Goal: Task Accomplishment & Management: Complete application form

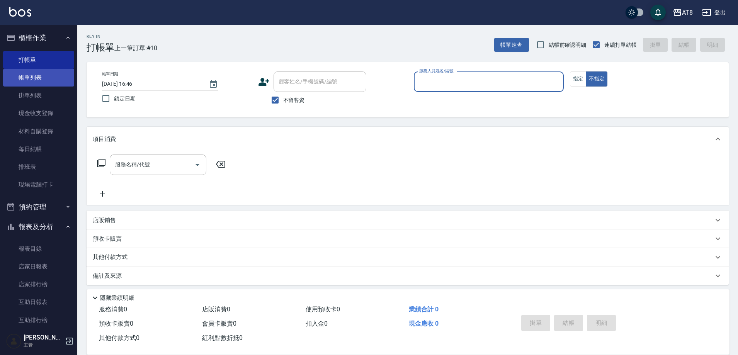
click at [48, 79] on link "帳單列表" at bounding box center [38, 78] width 71 height 18
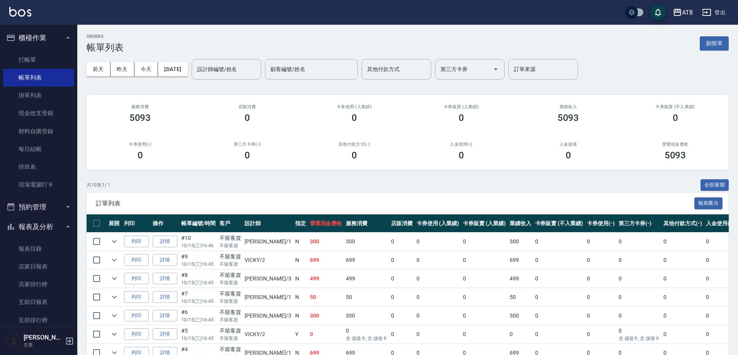
scroll to position [131, 0]
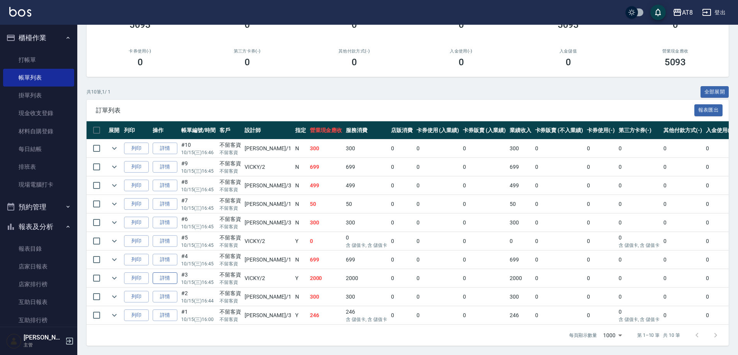
click at [166, 272] on link "詳情" at bounding box center [165, 278] width 25 height 12
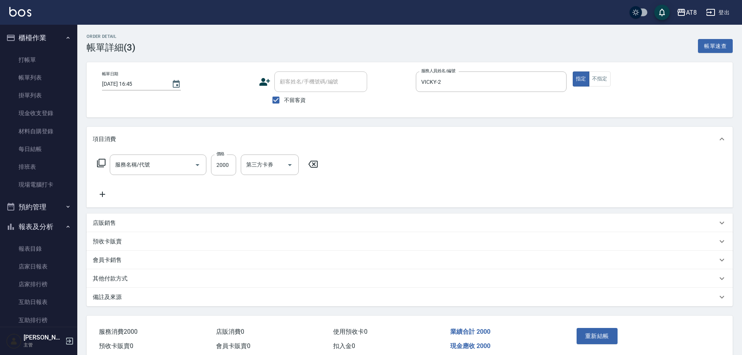
type input "[DATE] 16:45"
checkbox input "true"
type input "VICKY-2"
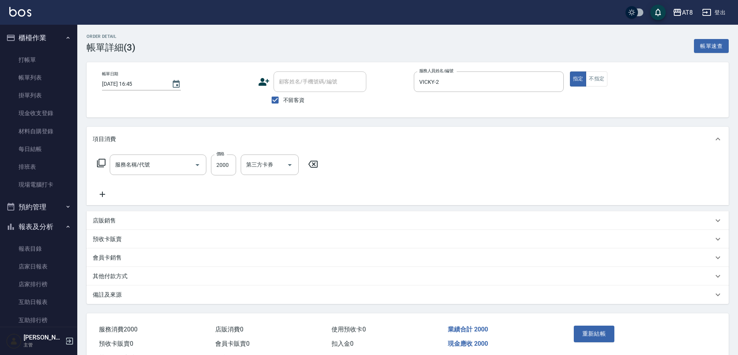
type input "燙髮(32000)"
click at [418, 169] on icon at bounding box center [414, 164] width 19 height 9
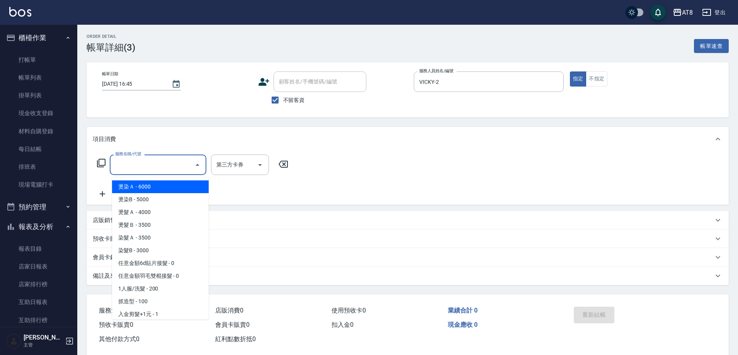
click at [167, 172] on input "服務名稱/代號" at bounding box center [152, 165] width 78 height 14
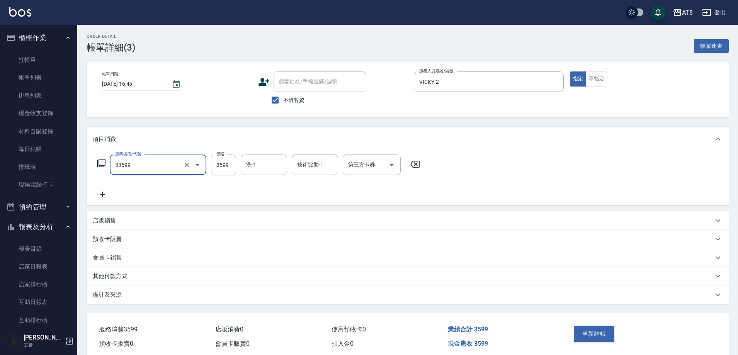
type input "ovc調配燙(33599)"
type input "3699"
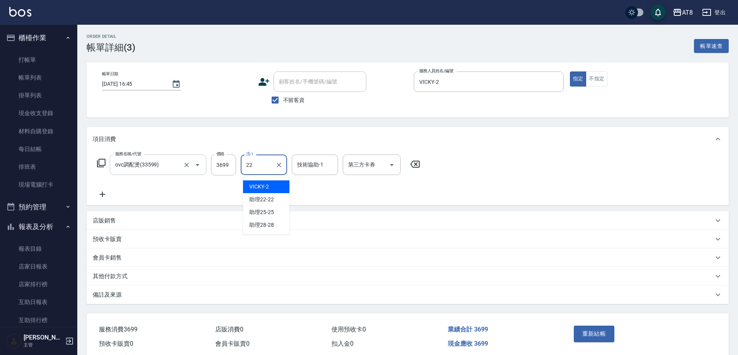
type input "助理22-22"
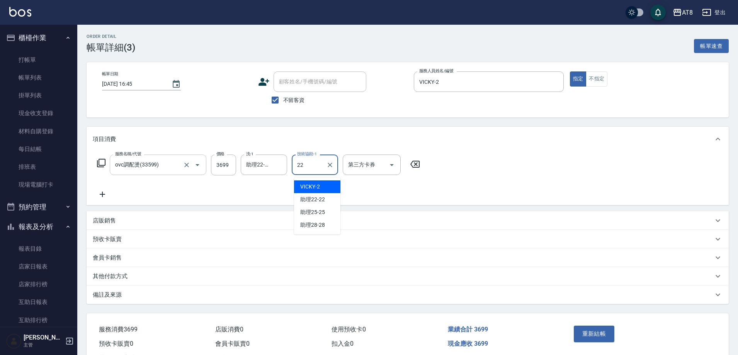
type input "助理22-22"
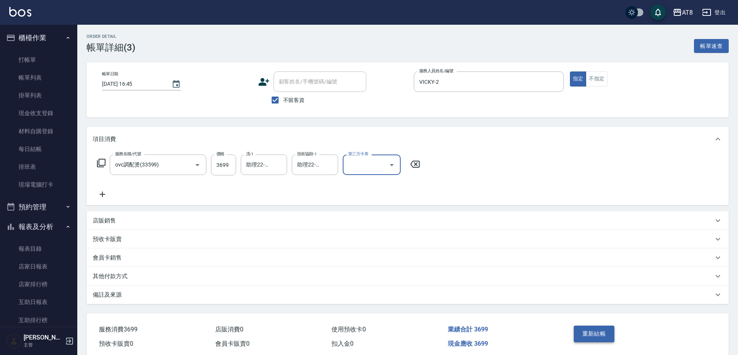
click at [594, 333] on button "重新結帳" at bounding box center [594, 334] width 41 height 16
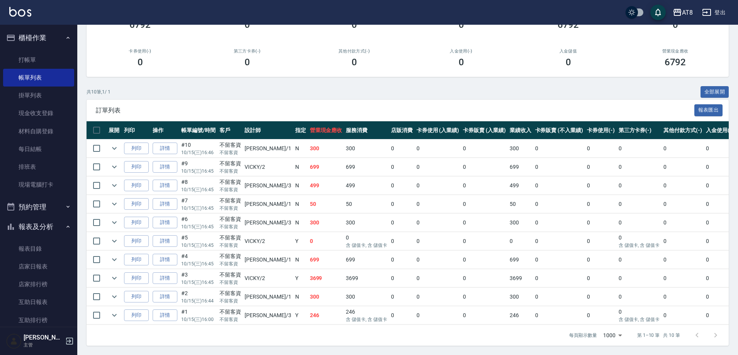
scroll to position [131, 0]
click at [19, 52] on link "打帳單" at bounding box center [38, 60] width 71 height 18
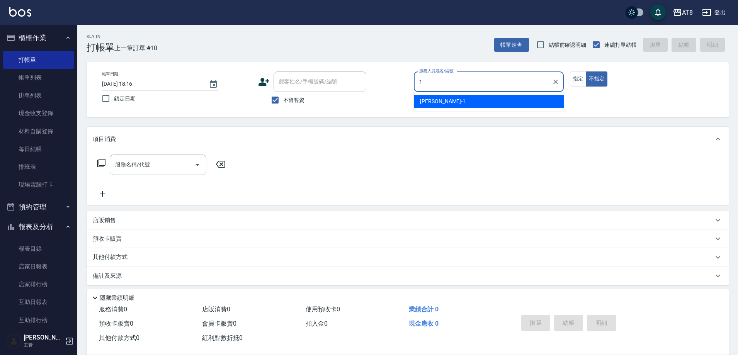
type input "YUKI-1"
type button "false"
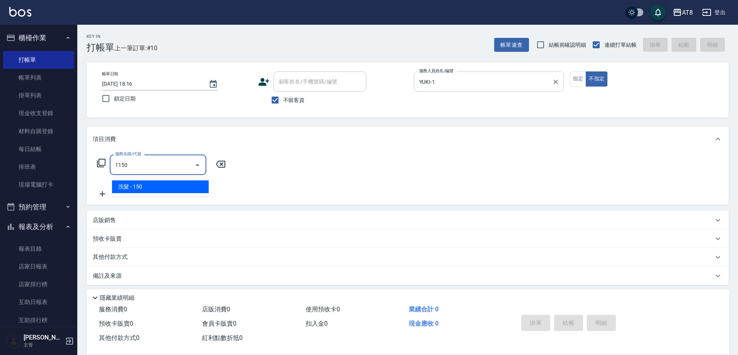
type input "洗髮(1150)"
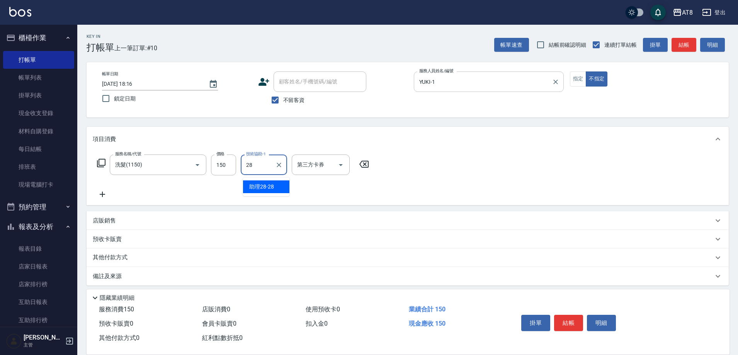
type input "助理28-28"
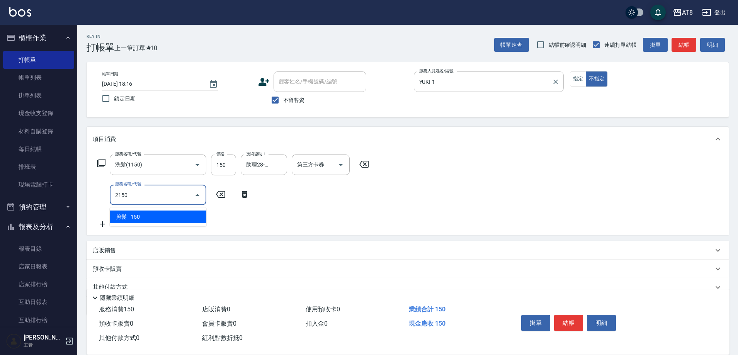
type input "剪髮(2150)"
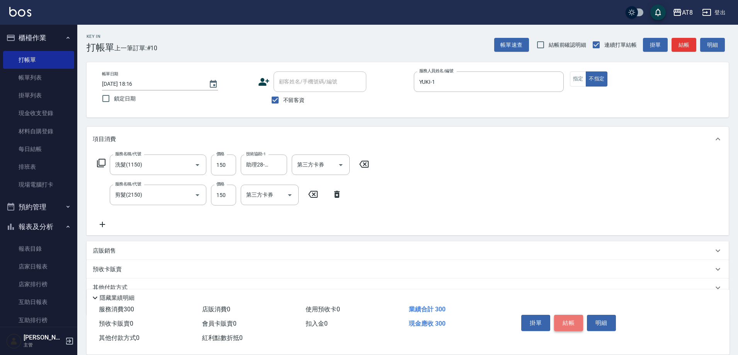
click at [578, 315] on button "結帳" at bounding box center [568, 323] width 29 height 16
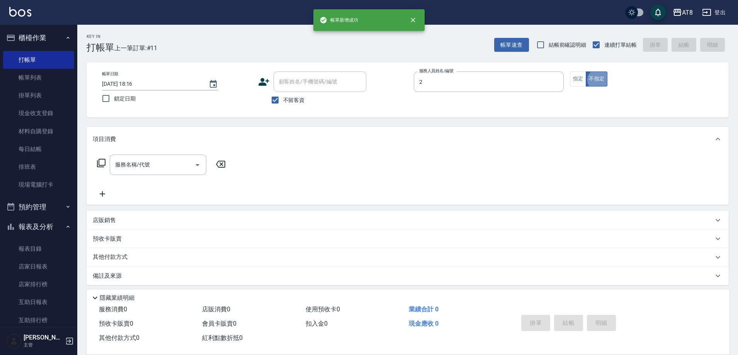
type input "VICKY-2"
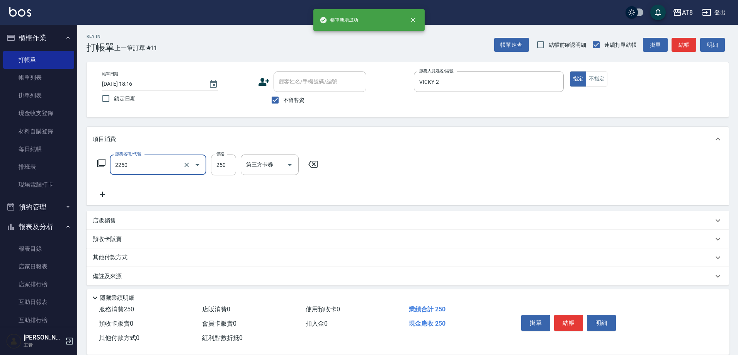
type input "剪髮(2250)"
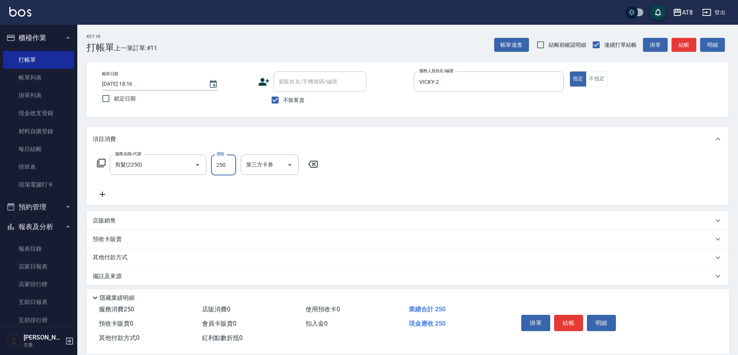
click at [578, 315] on button "結帳" at bounding box center [568, 323] width 29 height 16
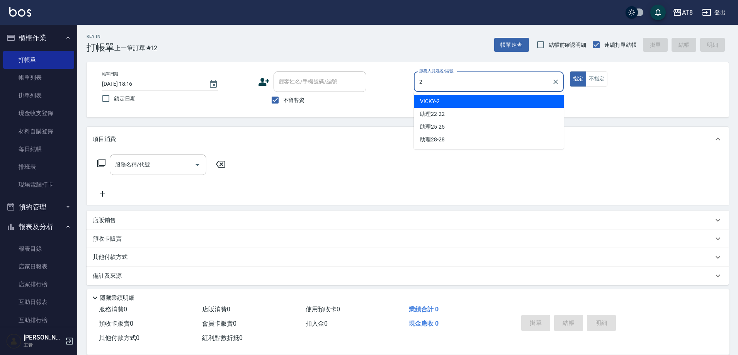
type input "VICKY-2"
type button "true"
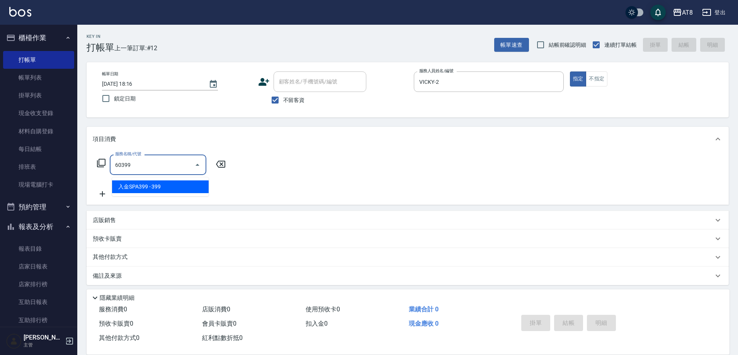
type input "入金SPA399(60399)"
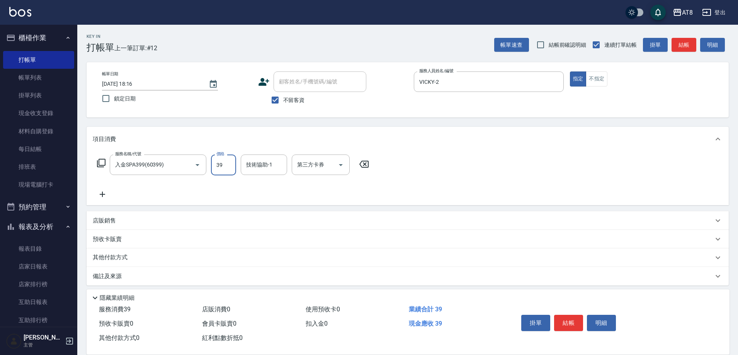
type input "399"
type input "助理22-22"
click at [104, 162] on icon at bounding box center [101, 162] width 9 height 9
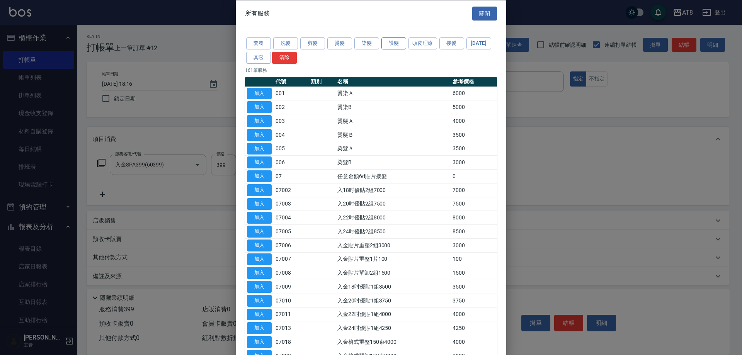
click at [401, 46] on button "護髮" at bounding box center [393, 43] width 25 height 12
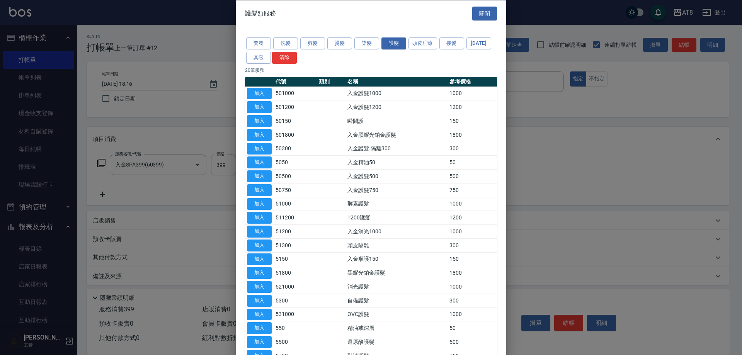
drag, startPoint x: 265, startPoint y: 149, endPoint x: 258, endPoint y: 156, distance: 9.9
click at [266, 141] on button "加入" at bounding box center [259, 135] width 25 height 12
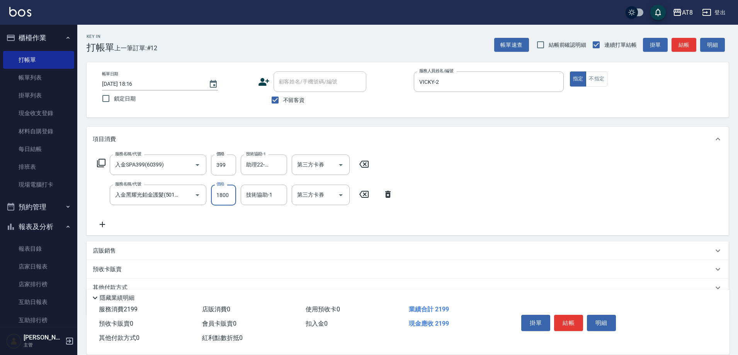
click at [225, 199] on input "1800" at bounding box center [223, 195] width 25 height 21
type input "1100"
type input "助理22-22"
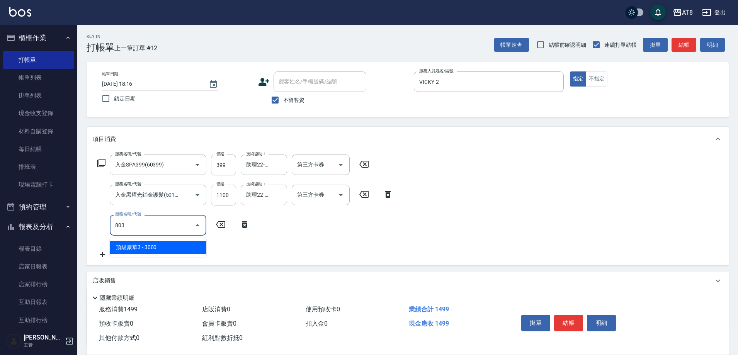
type input "頂級豪華3(803)"
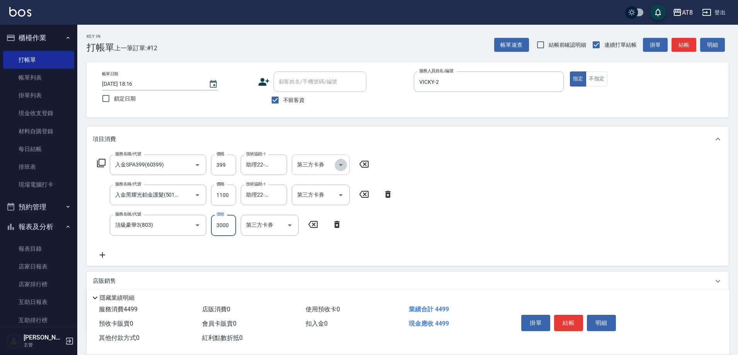
click at [343, 171] on button "Open" at bounding box center [341, 165] width 12 height 12
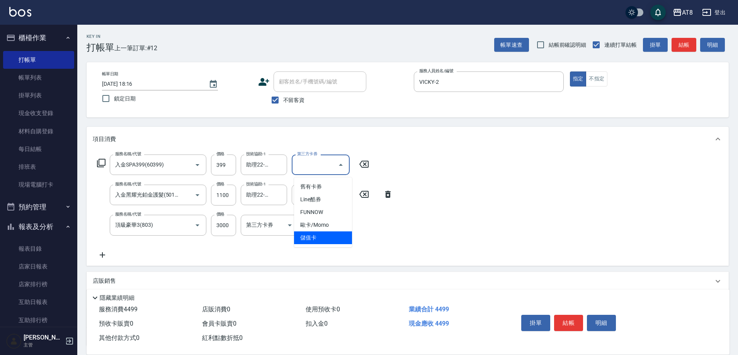
click at [331, 241] on span "儲值卡" at bounding box center [323, 237] width 58 height 13
type input "儲值卡"
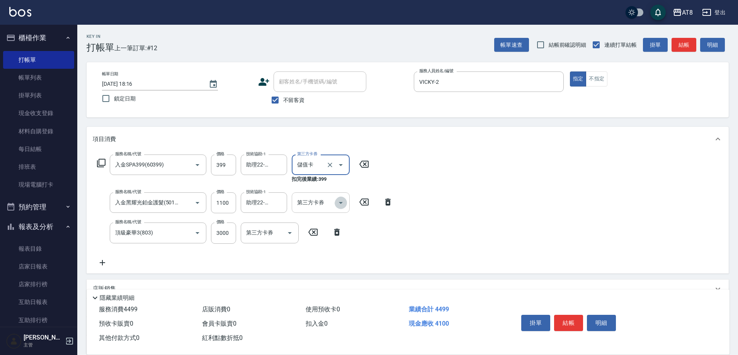
drag, startPoint x: 338, startPoint y: 208, endPoint x: 337, endPoint y: 214, distance: 5.5
click at [339, 207] on icon "Open" at bounding box center [340, 202] width 9 height 9
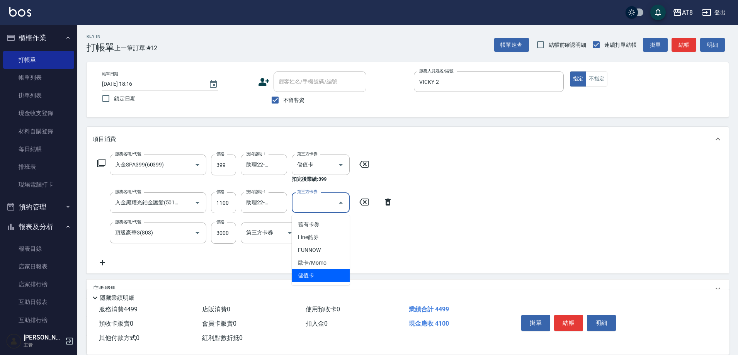
click at [334, 274] on span "儲值卡" at bounding box center [321, 275] width 58 height 13
type input "儲值卡"
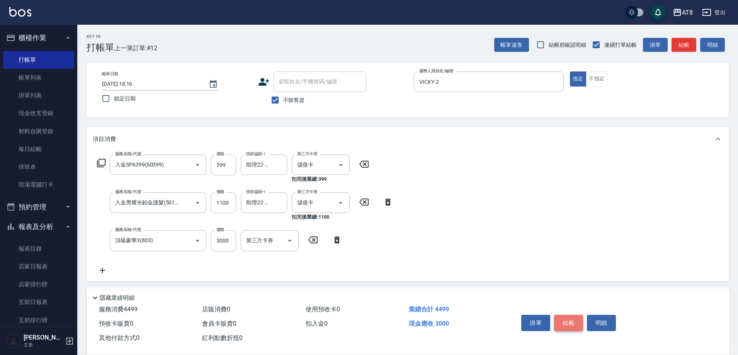
click at [571, 320] on button "結帳" at bounding box center [568, 323] width 29 height 16
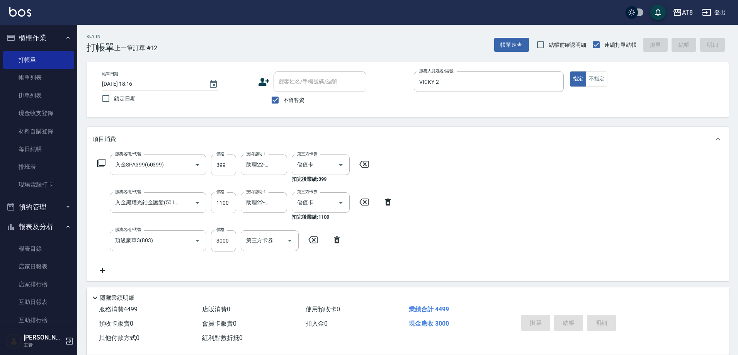
type input "[DATE] 18:17"
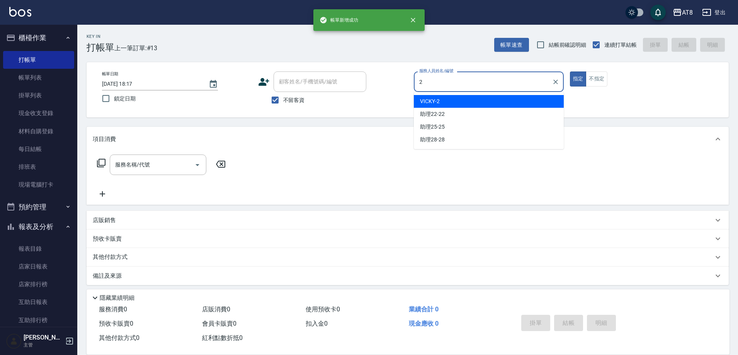
type input "VICKY-2"
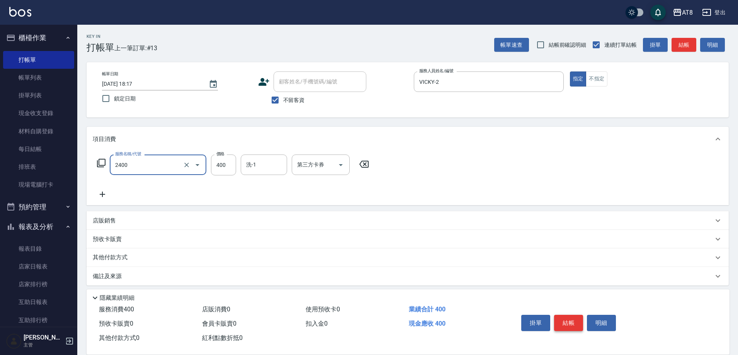
type input "入金洗剪400(2400)"
click at [563, 151] on div "項目消費" at bounding box center [408, 139] width 642 height 25
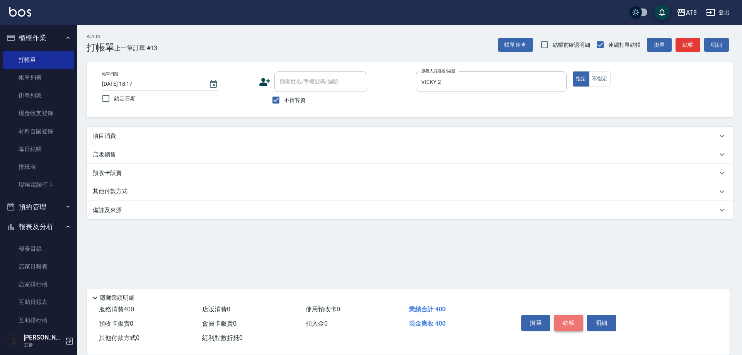
click at [575, 315] on button "結帳" at bounding box center [568, 323] width 29 height 16
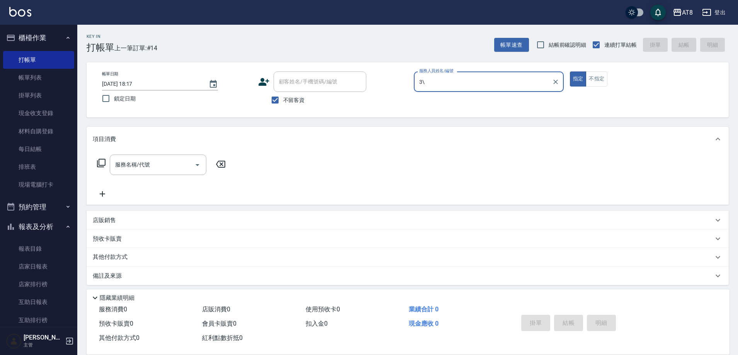
type input "3\"
click at [570, 71] on button "指定" at bounding box center [578, 78] width 17 height 15
click at [491, 66] on div "帳單日期 [DATE] 18:17 鎖定日期 顧客姓名/手機號碼/編號 顧客姓名/手機號碼/編號 不留客資 服務人員姓名/編號 服務人員姓名/編號 指定 不指定" at bounding box center [408, 89] width 642 height 55
click at [493, 81] on input "服務人員姓名/編號" at bounding box center [488, 82] width 143 height 14
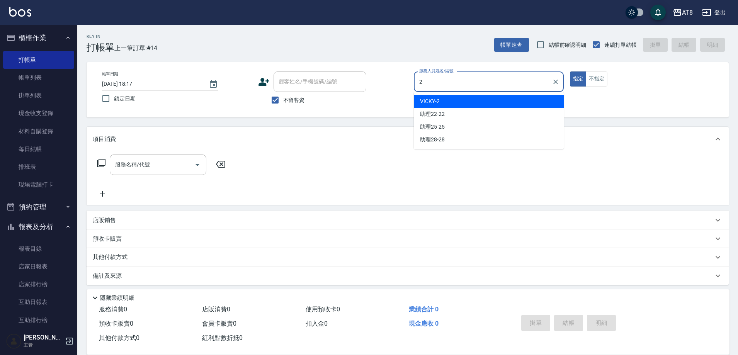
type input "VICKY-2"
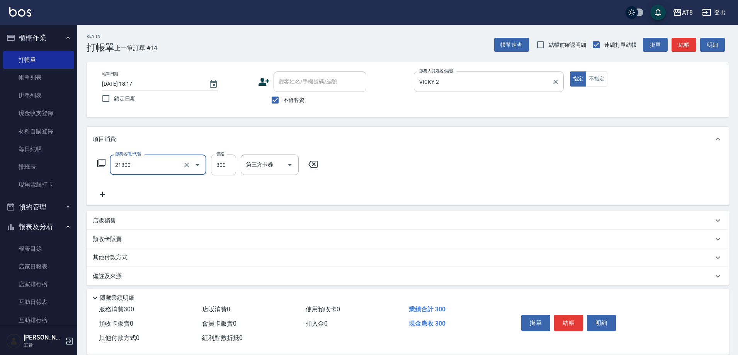
type input "剪髮(21300)"
type input "350"
click at [566, 315] on button "結帳" at bounding box center [568, 323] width 29 height 16
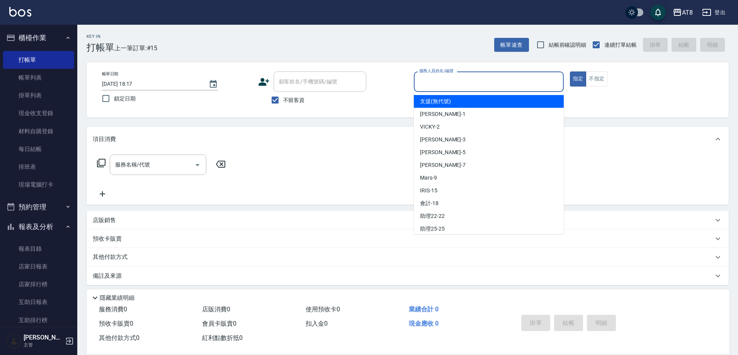
click at [501, 84] on input "服務人員姓名/編號" at bounding box center [488, 82] width 143 height 14
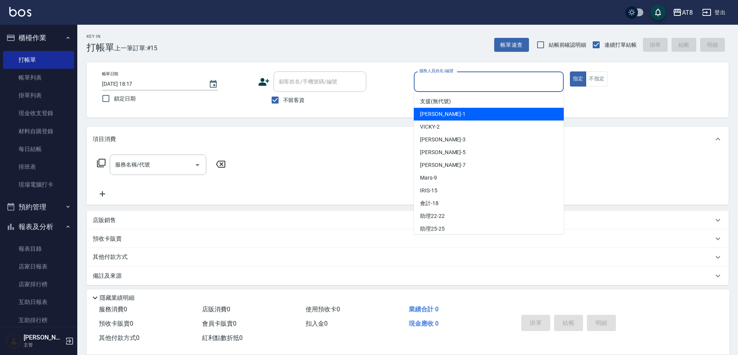
click at [477, 110] on div "YUKI -1" at bounding box center [489, 114] width 150 height 13
type input "YUKI-1"
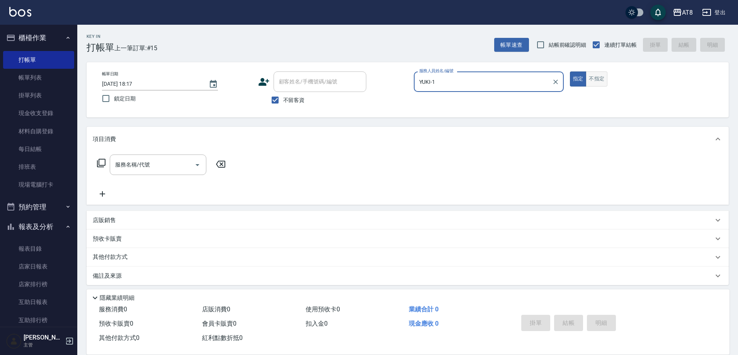
click at [600, 78] on button "不指定" at bounding box center [597, 78] width 22 height 15
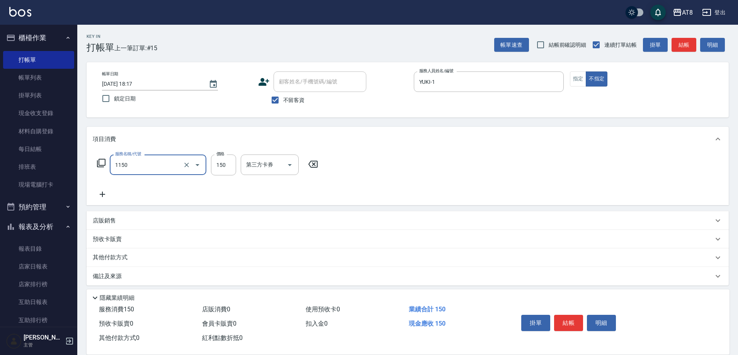
type input "洗髮(1150)"
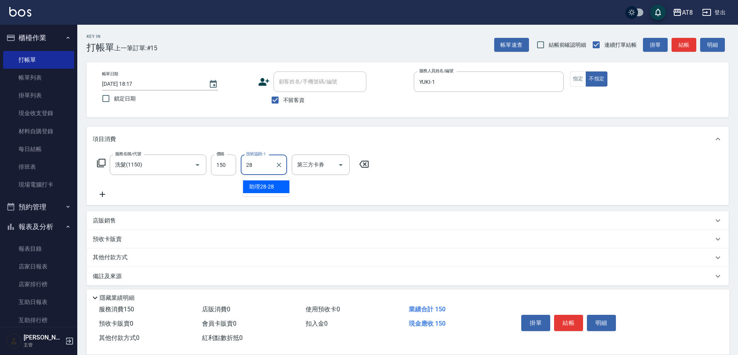
type input "助理28-28"
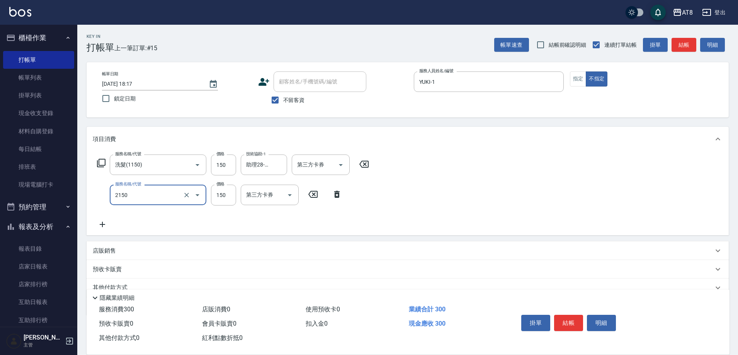
type input "剪髮(2150)"
click at [569, 315] on button "結帳" at bounding box center [568, 323] width 29 height 16
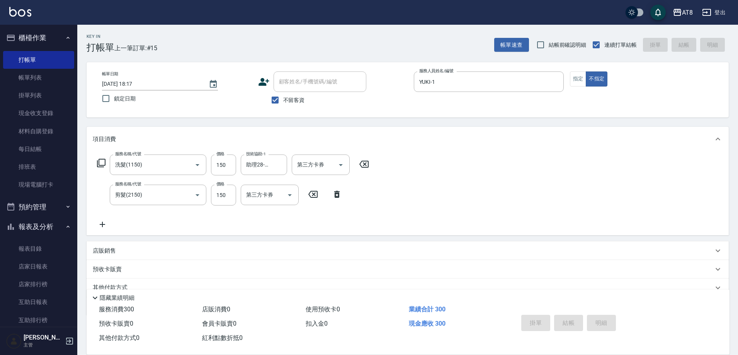
type input "[DATE] 18:43"
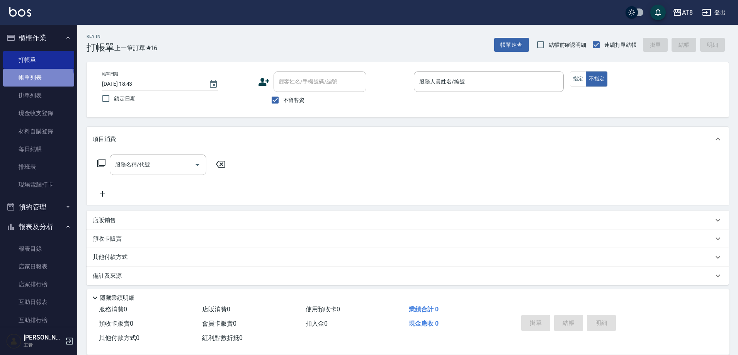
click at [37, 82] on link "帳單列表" at bounding box center [38, 78] width 71 height 18
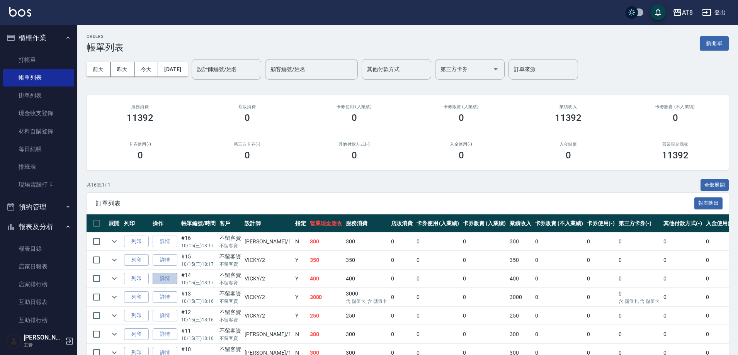
click at [163, 285] on link "詳情" at bounding box center [165, 279] width 25 height 12
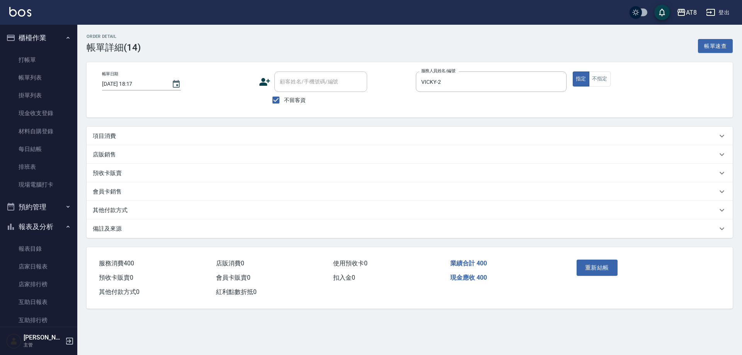
type input "[DATE] 18:17"
checkbox input "true"
type input "VICKY-2"
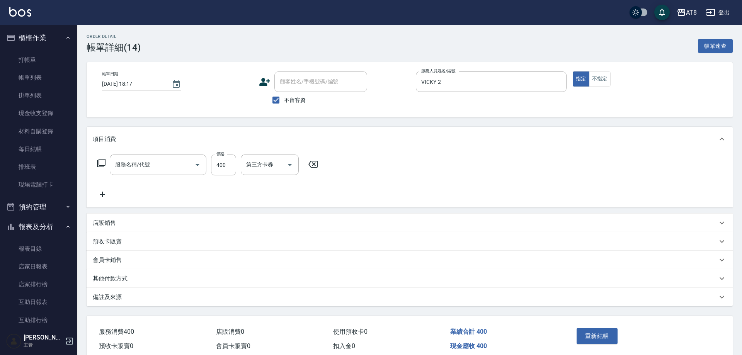
type input "入金洗剪400(2400)"
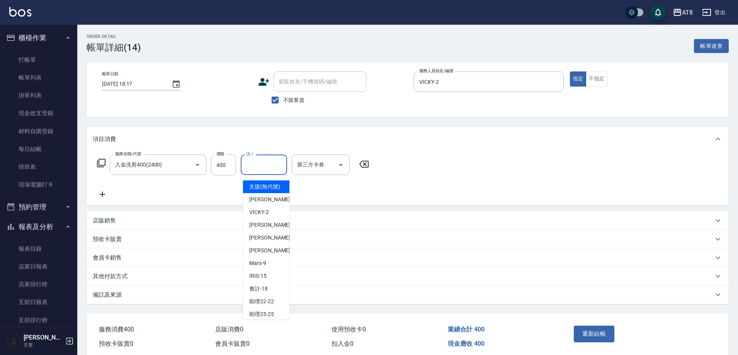
click at [270, 172] on input "洗-1" at bounding box center [263, 165] width 39 height 14
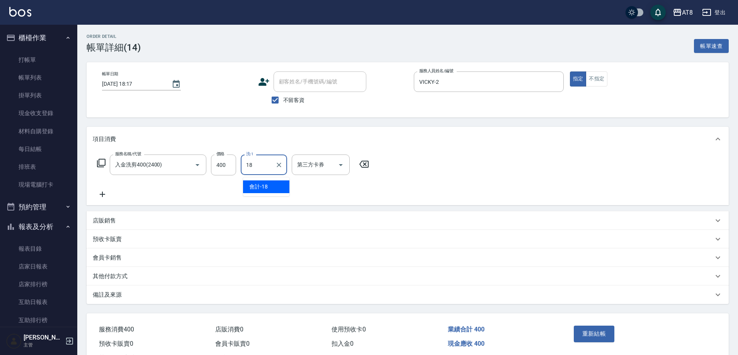
type input "會計-18"
click at [343, 168] on icon "Open" at bounding box center [340, 164] width 9 height 9
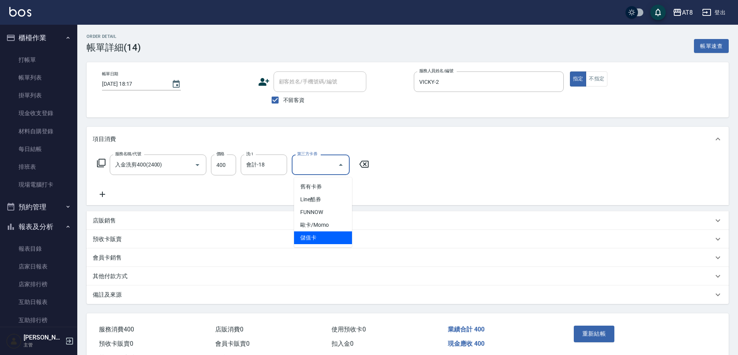
click at [331, 241] on span "儲值卡" at bounding box center [323, 237] width 58 height 13
type input "儲值卡"
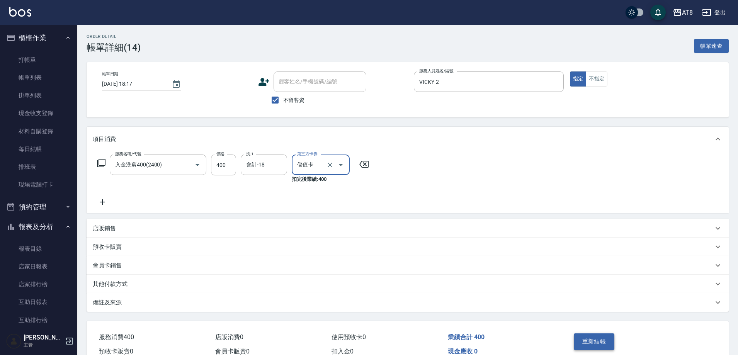
click at [594, 343] on button "重新結帳" at bounding box center [594, 341] width 41 height 16
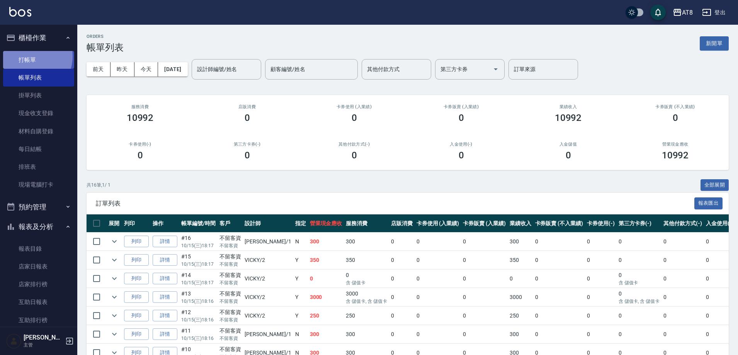
click at [29, 56] on link "打帳單" at bounding box center [38, 60] width 71 height 18
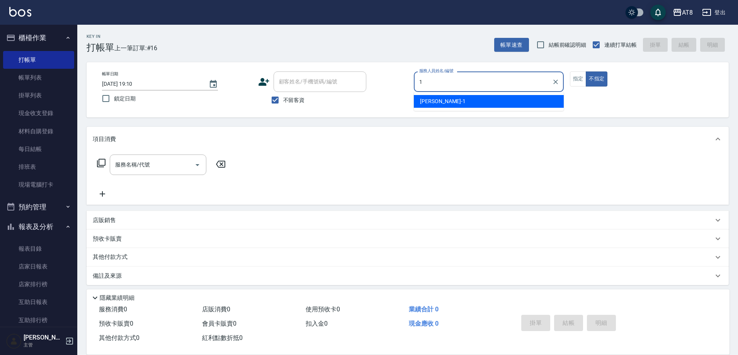
type input "YUKI-1"
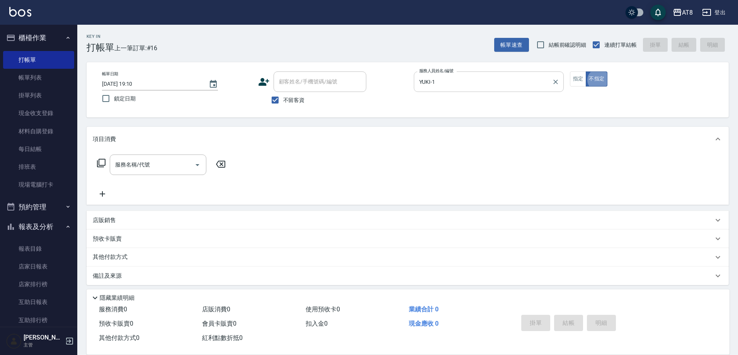
type button "false"
